Goal: Task Accomplishment & Management: Manage account settings

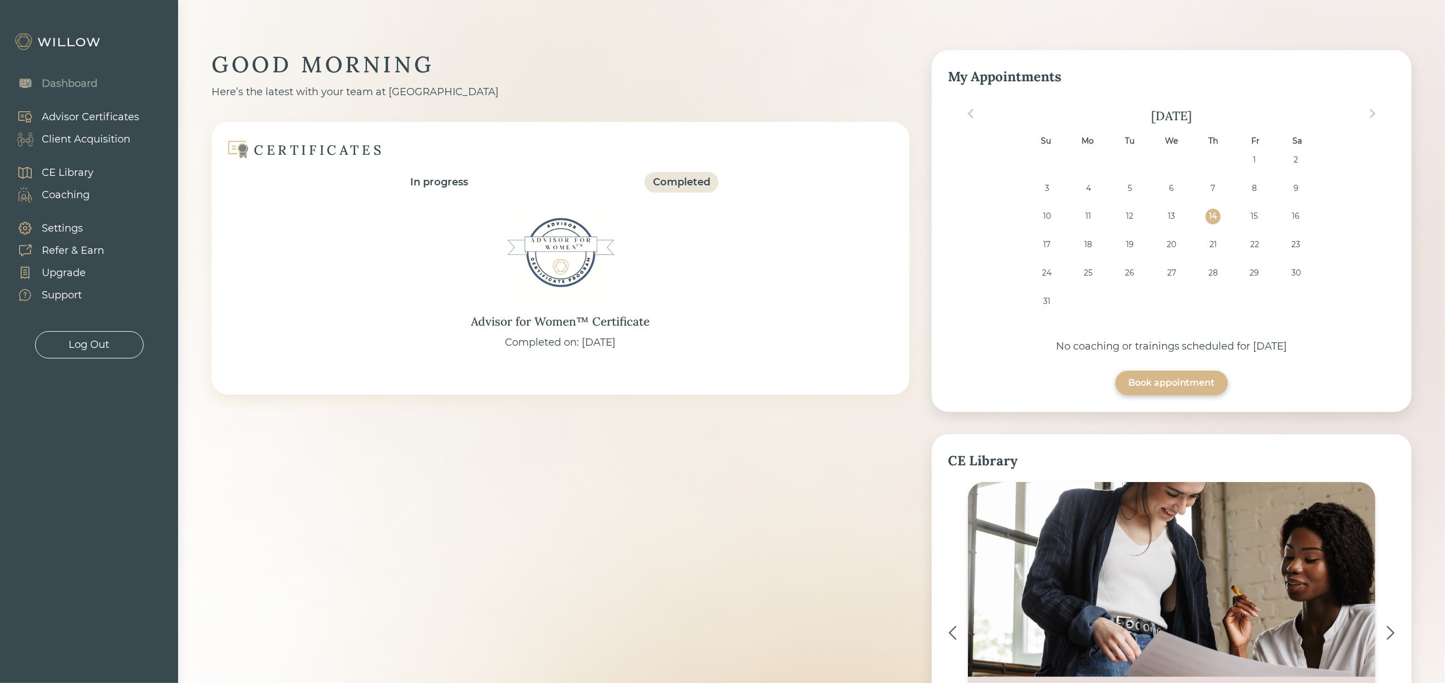
click at [114, 140] on div "Client Acquisition" at bounding box center [86, 139] width 88 height 15
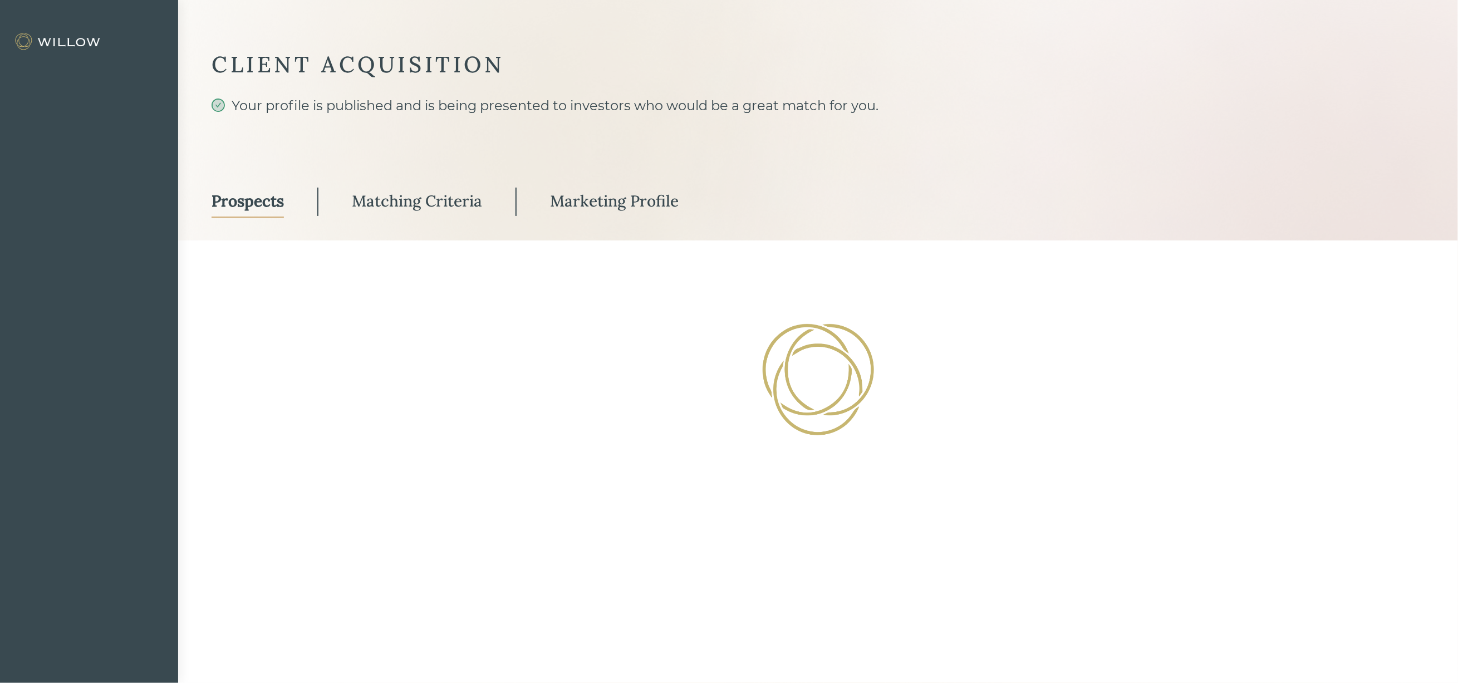
select select "3"
select select "2"
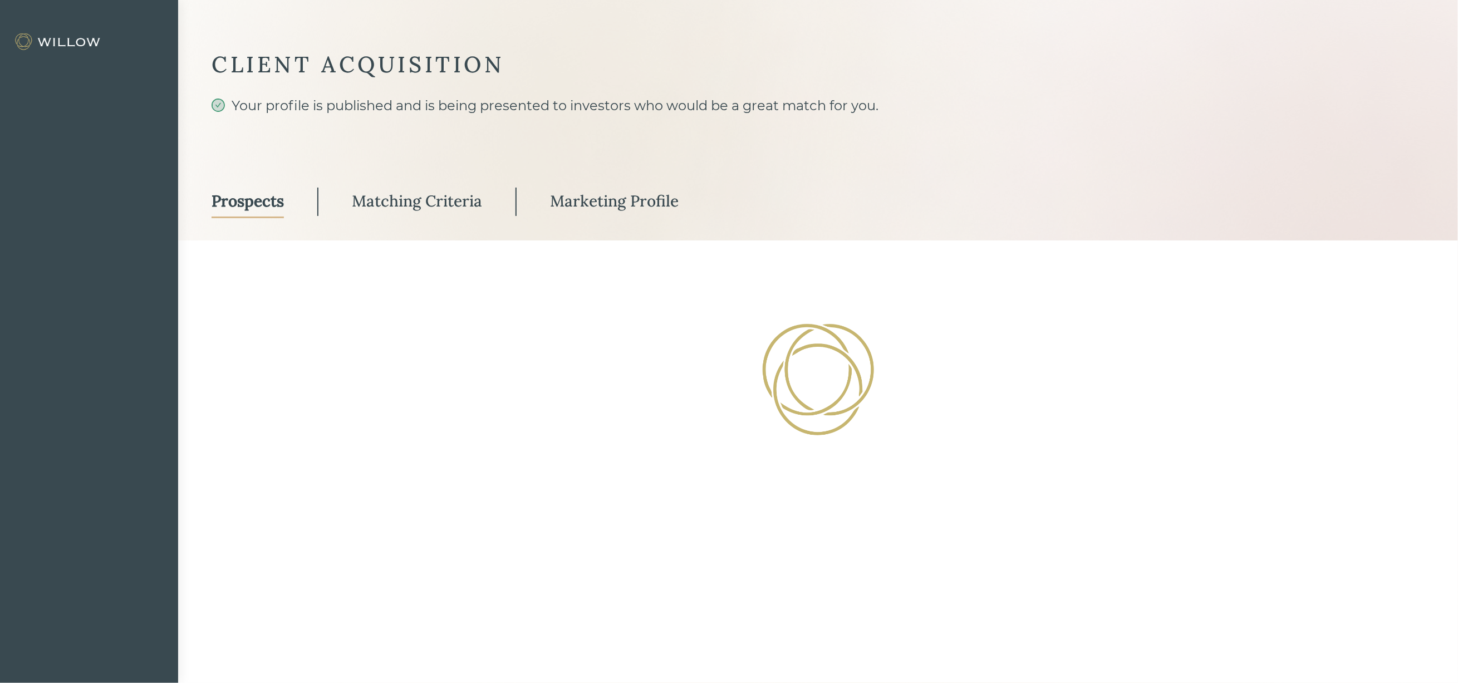
select select "10"
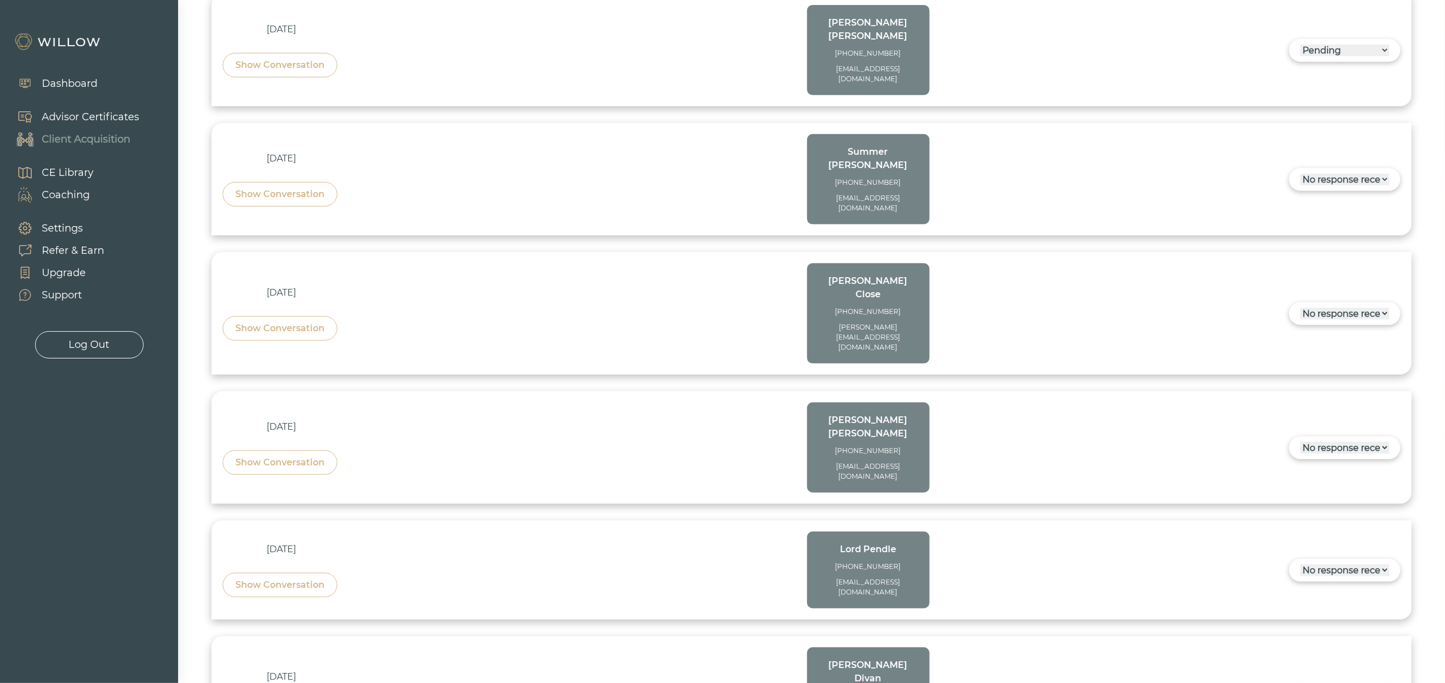
scroll to position [419, 0]
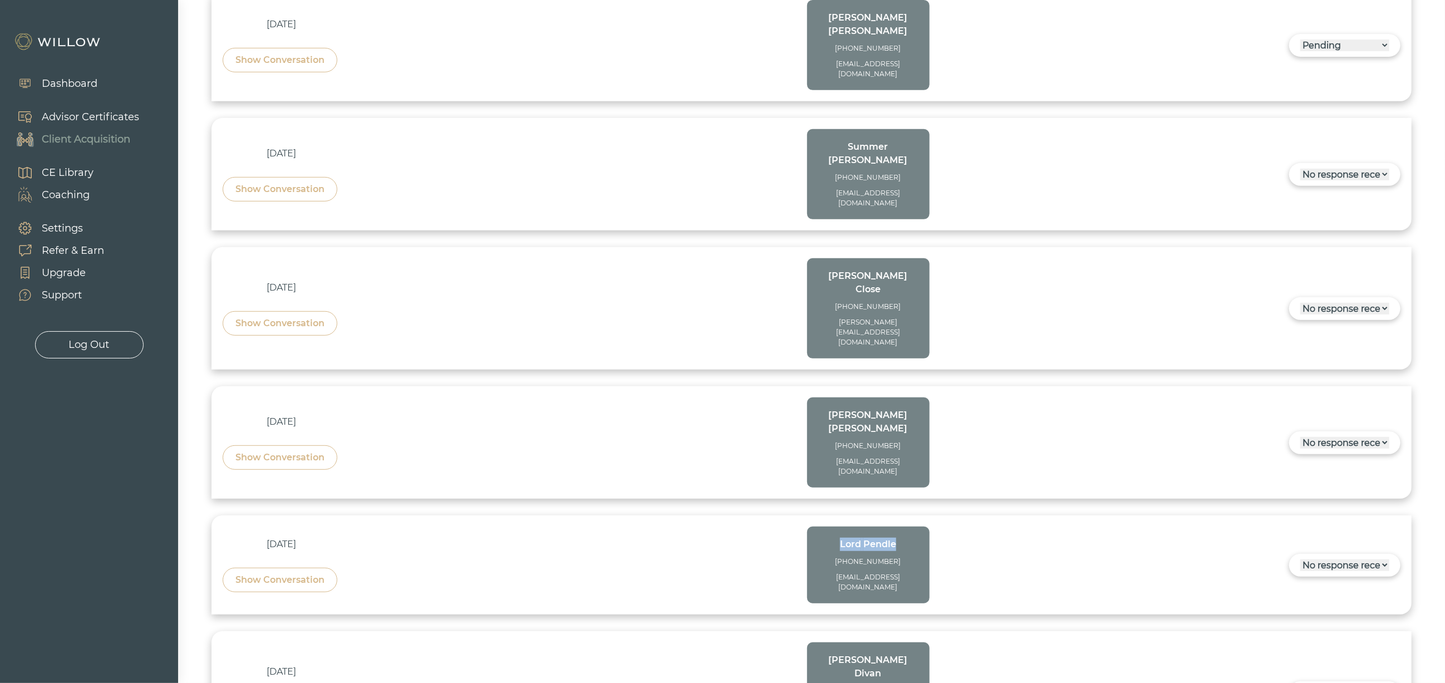
drag, startPoint x: 840, startPoint y: 447, endPoint x: 932, endPoint y: 447, distance: 91.3
click at [932, 527] on div "[DATE] Show Conversation [PERSON_NAME] [PHONE_NUMBER] [PERSON_NAME][EMAIL_ADDRE…" at bounding box center [812, 565] width 1178 height 77
click at [900, 538] on div "Lord Pendle" at bounding box center [868, 544] width 100 height 13
